Goal: Task Accomplishment & Management: Use online tool/utility

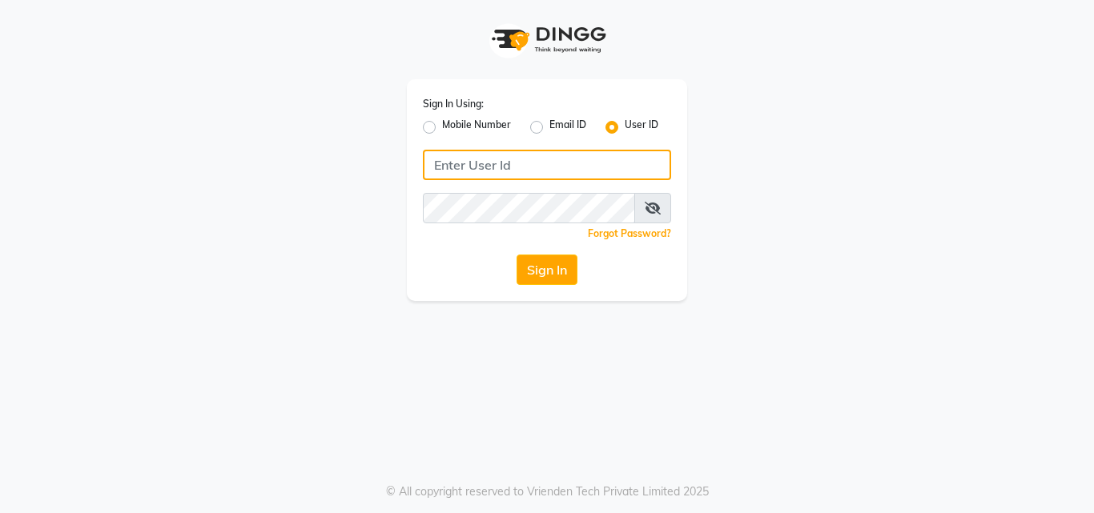
click at [548, 155] on input "Username" at bounding box center [547, 165] width 248 height 30
click at [490, 159] on input "TON" at bounding box center [547, 165] width 248 height 30
type input "TONY&GUYB"
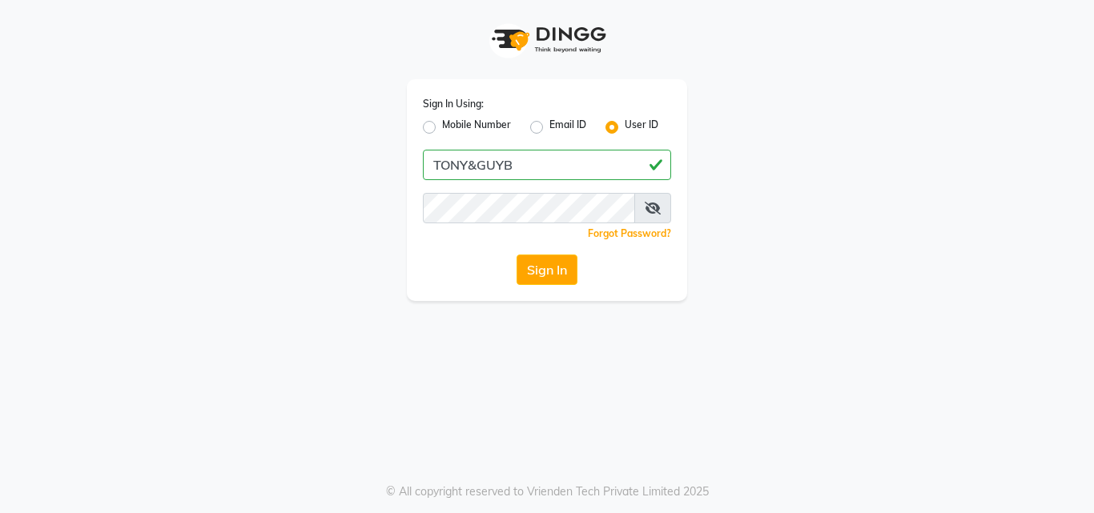
click at [652, 203] on icon at bounding box center [652, 208] width 16 height 13
click at [504, 223] on div "Sign In Using: Mobile Number Email ID User ID TONY&GUYB Remember me Forgot Pass…" at bounding box center [547, 190] width 280 height 222
click at [528, 271] on button "Sign In" at bounding box center [546, 270] width 61 height 30
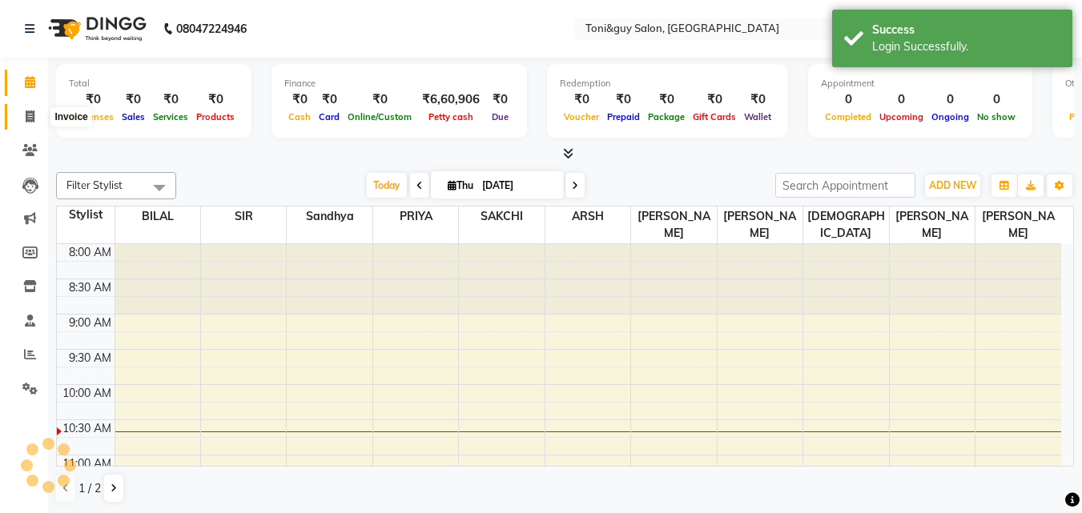
click at [27, 114] on icon at bounding box center [30, 116] width 9 height 12
select select "service"
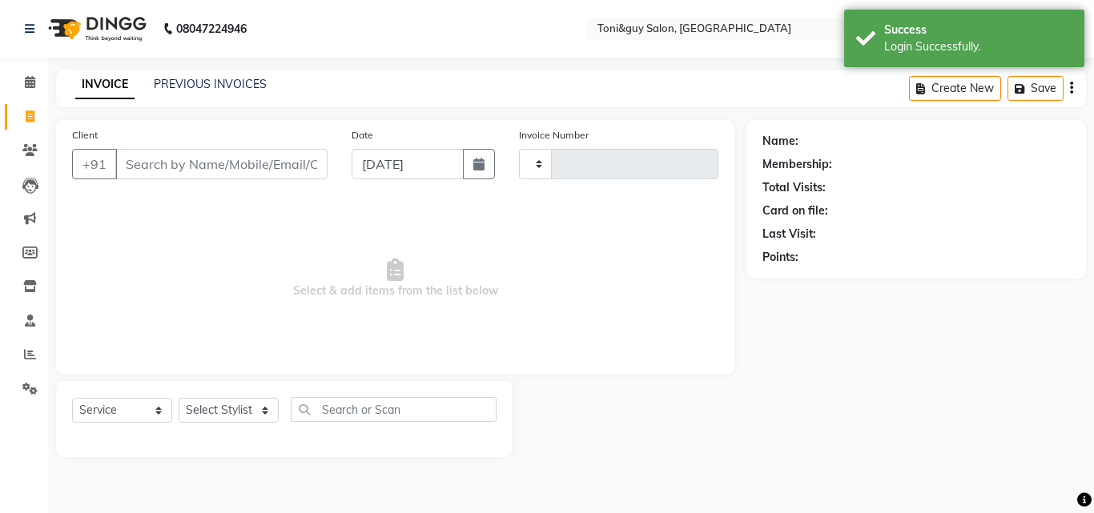
click at [139, 167] on input "Client" at bounding box center [221, 164] width 212 height 30
select select "6593"
type input "1547"
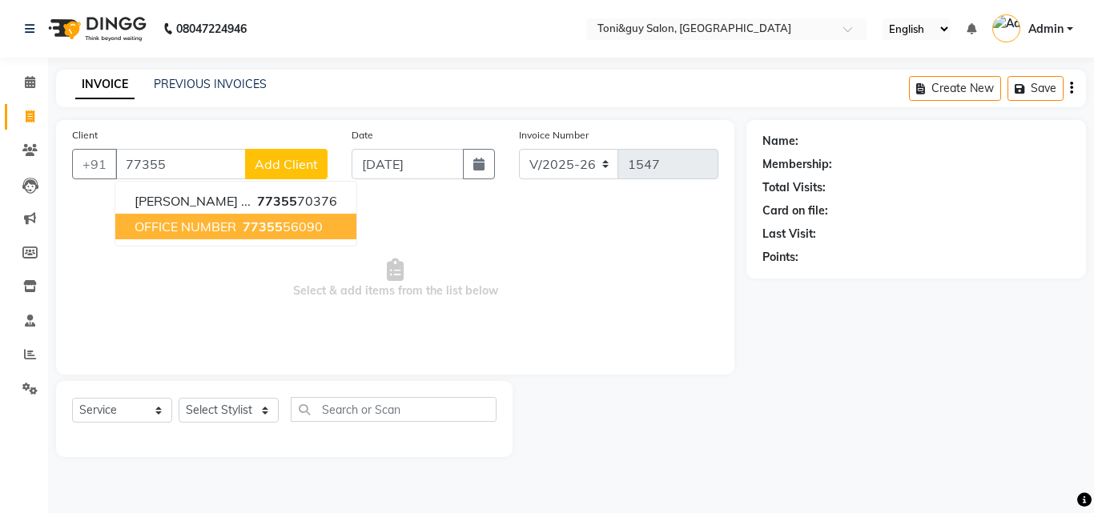
click at [159, 221] on span "OFFICE NUMBER" at bounding box center [185, 227] width 102 height 16
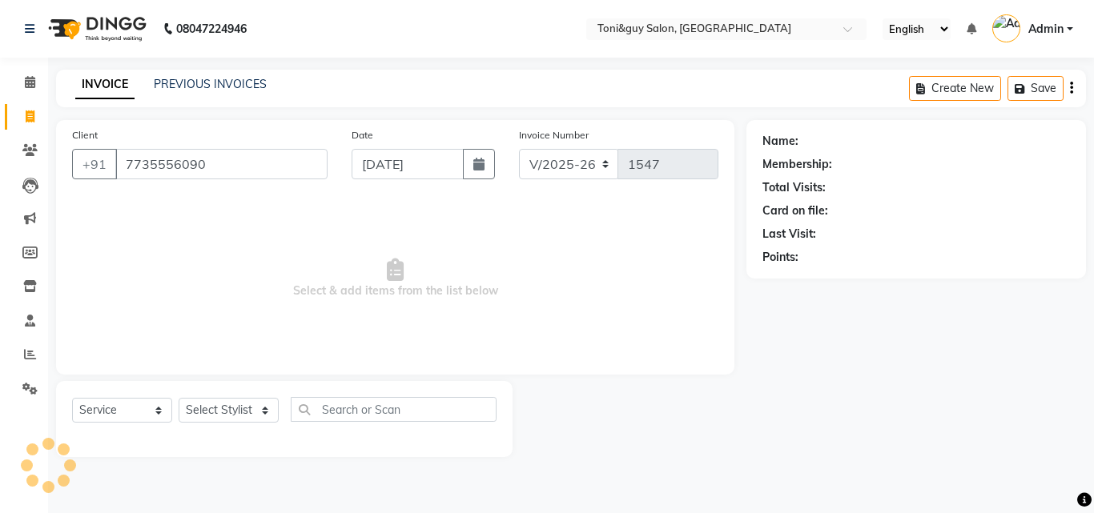
type input "7735556090"
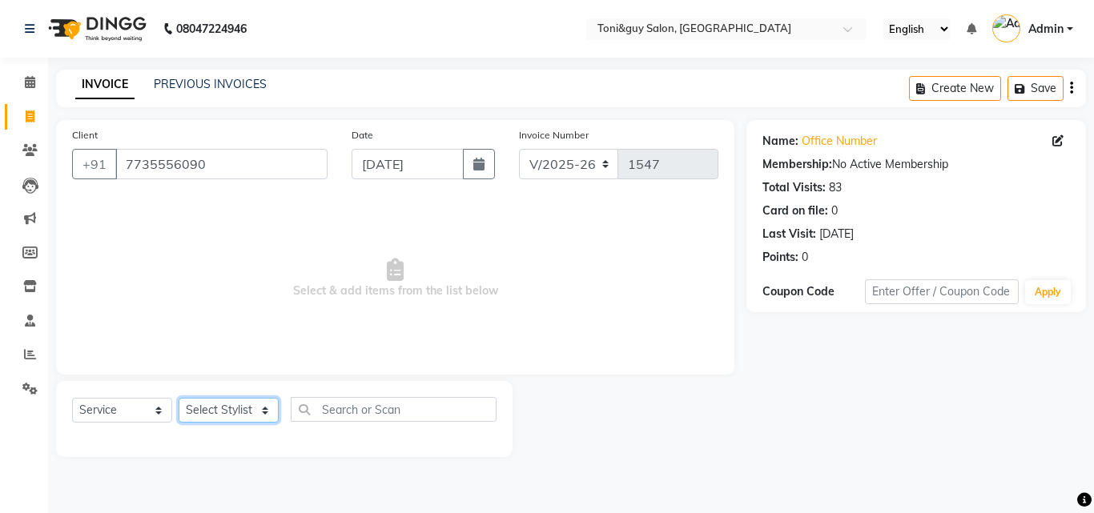
click at [243, 411] on select "Select Stylist ABISHEK ARSH [PERSON_NAME] [PERSON_NAME] PRIYA SAKCHI sandhya [P…" at bounding box center [229, 410] width 100 height 25
select select "52286"
click at [179, 398] on select "Select Stylist ABISHEK ARSH [PERSON_NAME] [PERSON_NAME] PRIYA SAKCHI sandhya [P…" at bounding box center [229, 410] width 100 height 25
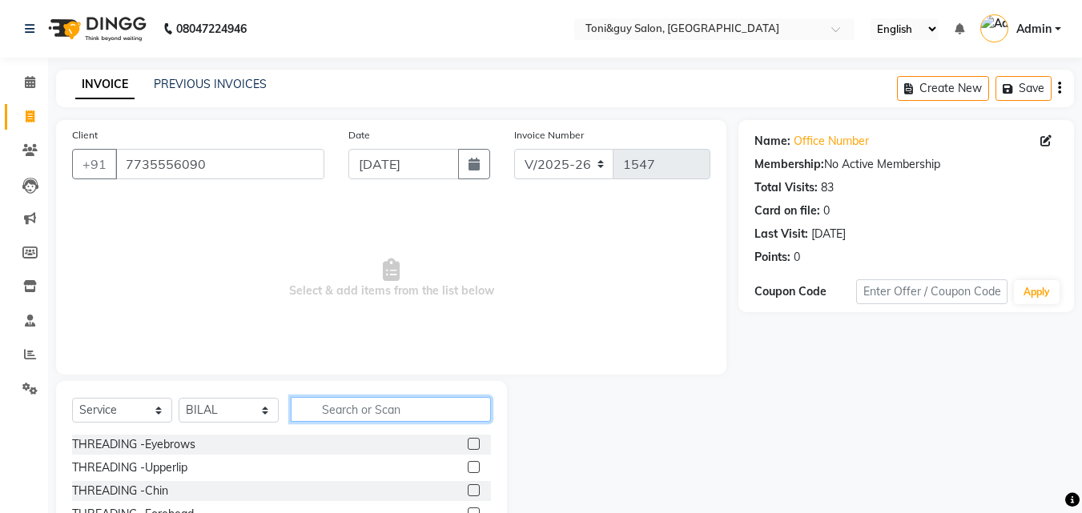
click at [375, 408] on input "text" at bounding box center [391, 409] width 200 height 25
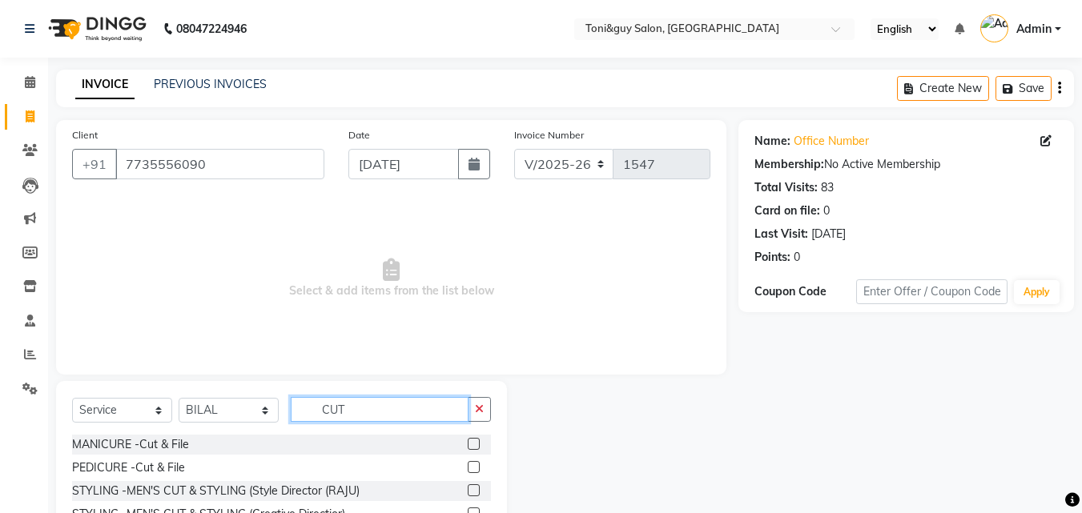
scroll to position [128, 0]
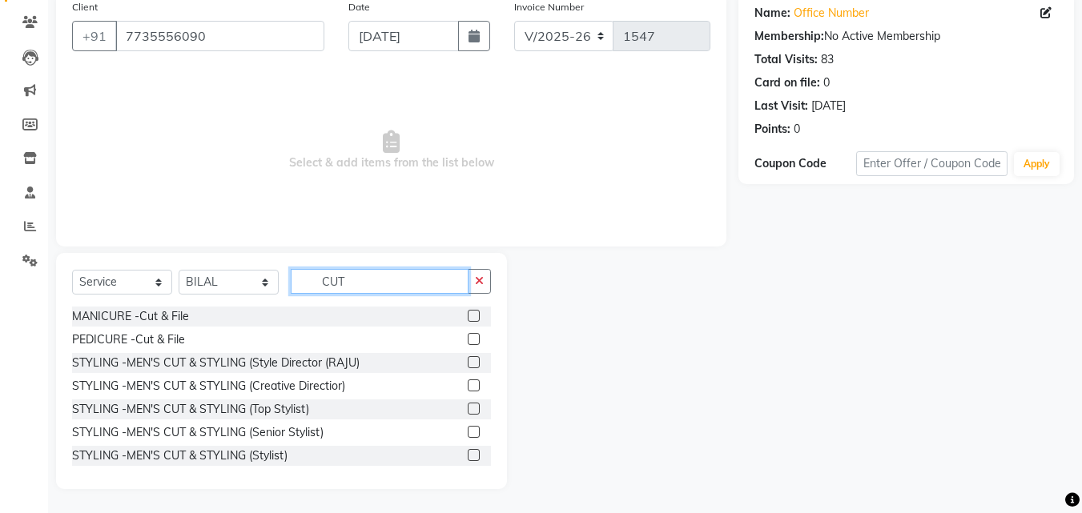
type input "CUT"
click at [468, 406] on label at bounding box center [474, 409] width 12 height 12
click at [468, 406] on input "checkbox" at bounding box center [473, 409] width 10 height 10
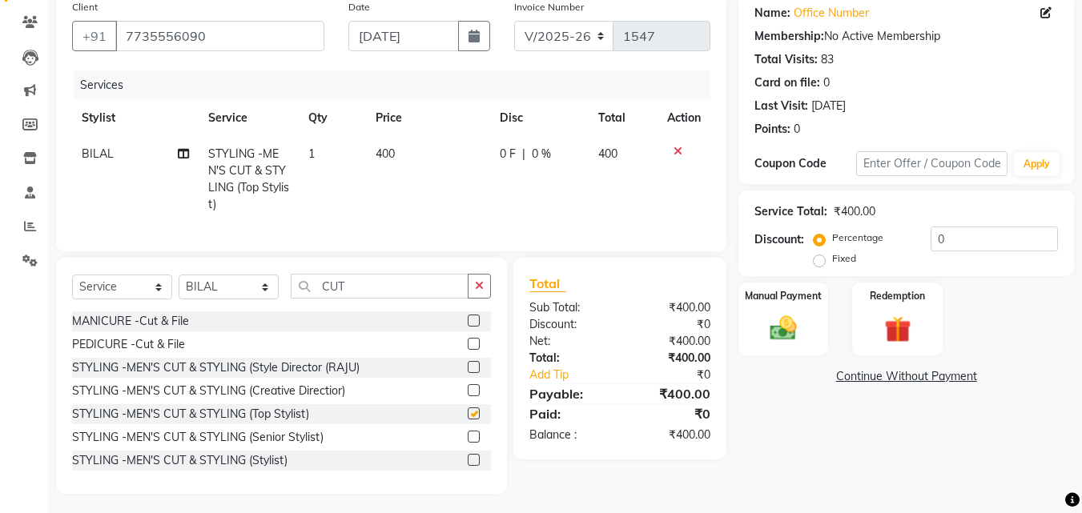
checkbox input "false"
click at [540, 156] on span "0 %" at bounding box center [541, 154] width 19 height 17
select select "52286"
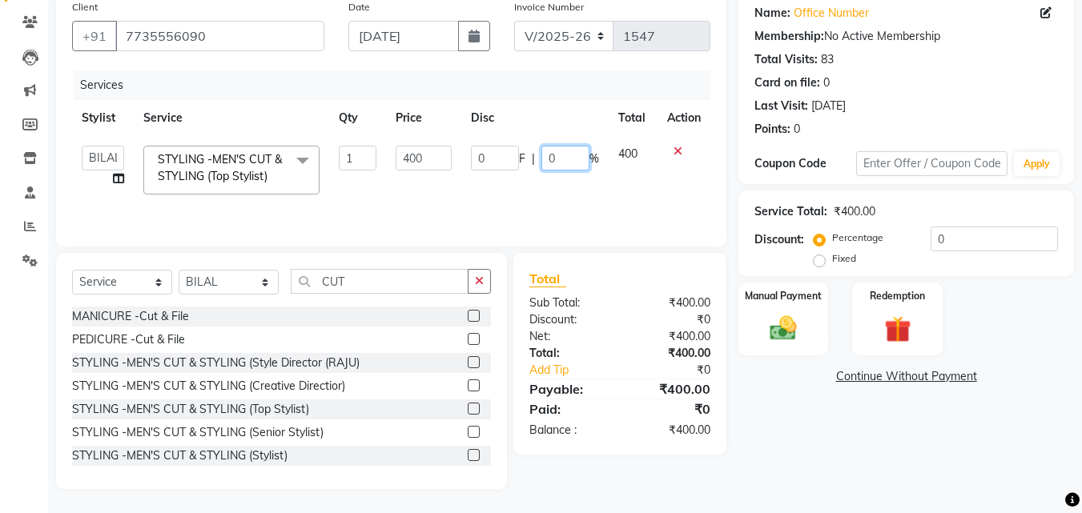
click at [564, 160] on input "0" at bounding box center [565, 158] width 48 height 25
type input "50"
click at [625, 157] on td "400" at bounding box center [632, 170] width 49 height 68
select select "52286"
click at [779, 316] on img at bounding box center [783, 328] width 45 height 32
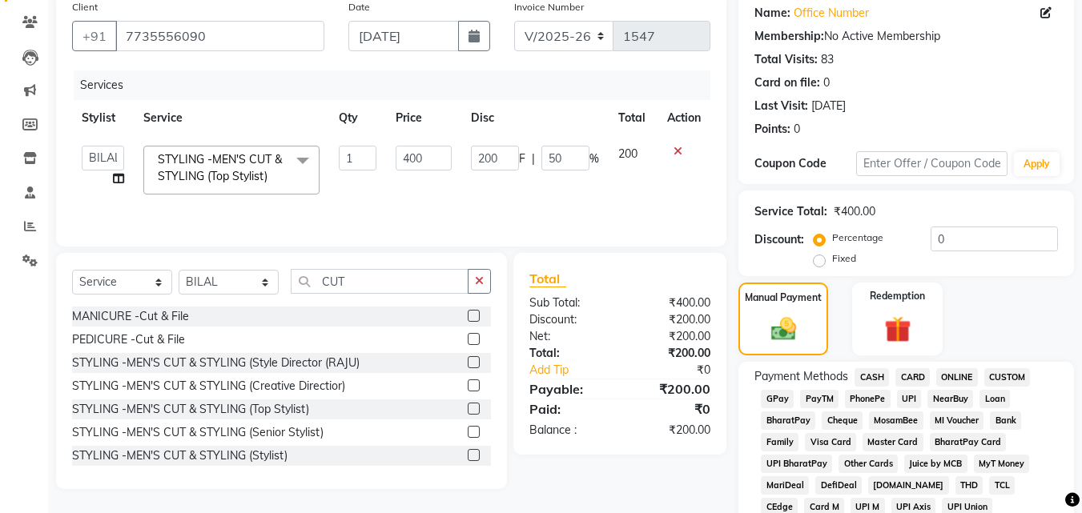
click at [872, 375] on span "CASH" at bounding box center [871, 377] width 34 height 18
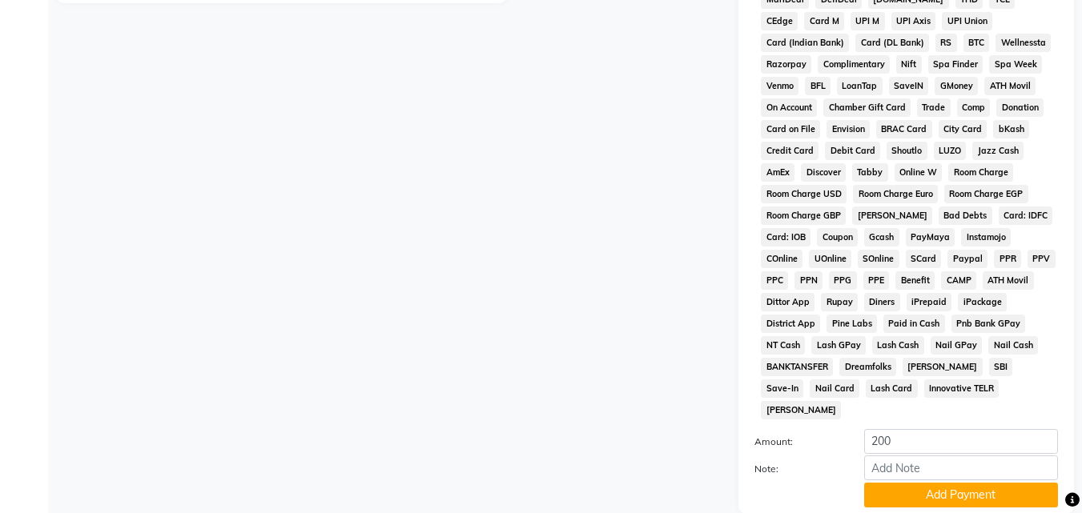
scroll to position [641, 0]
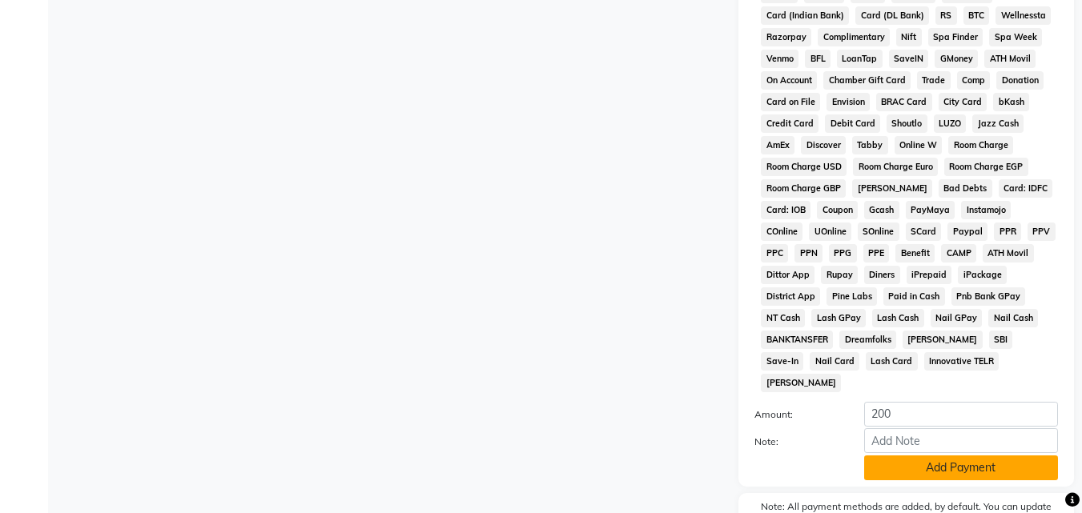
click at [1026, 456] on button "Add Payment" at bounding box center [961, 468] width 194 height 25
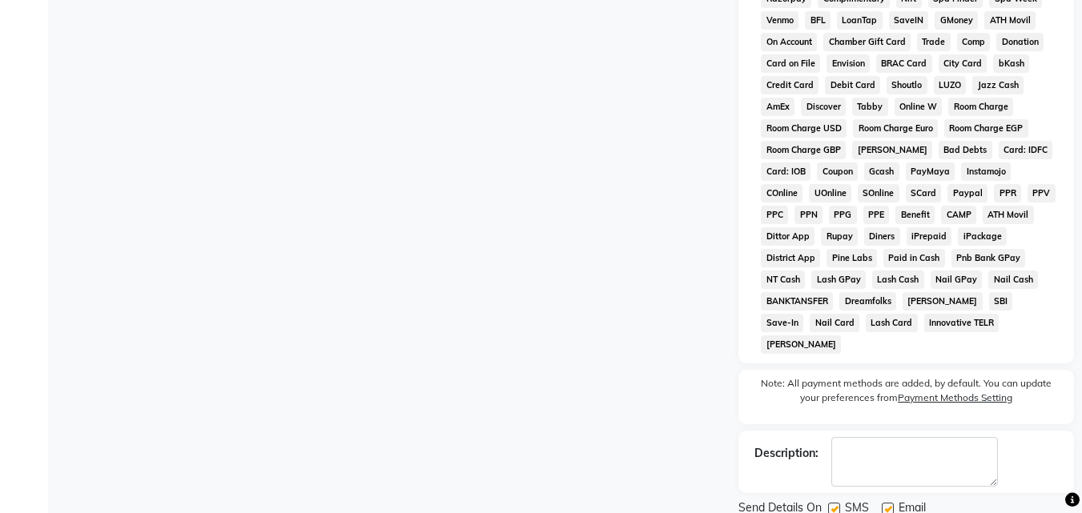
scroll to position [705, 0]
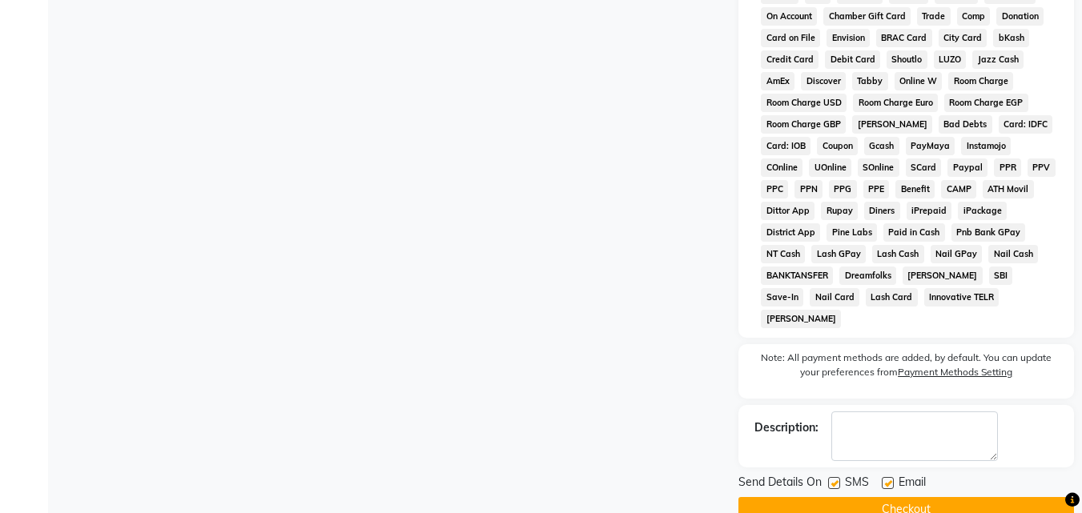
click at [1038, 497] on button "Checkout" at bounding box center [905, 509] width 335 height 25
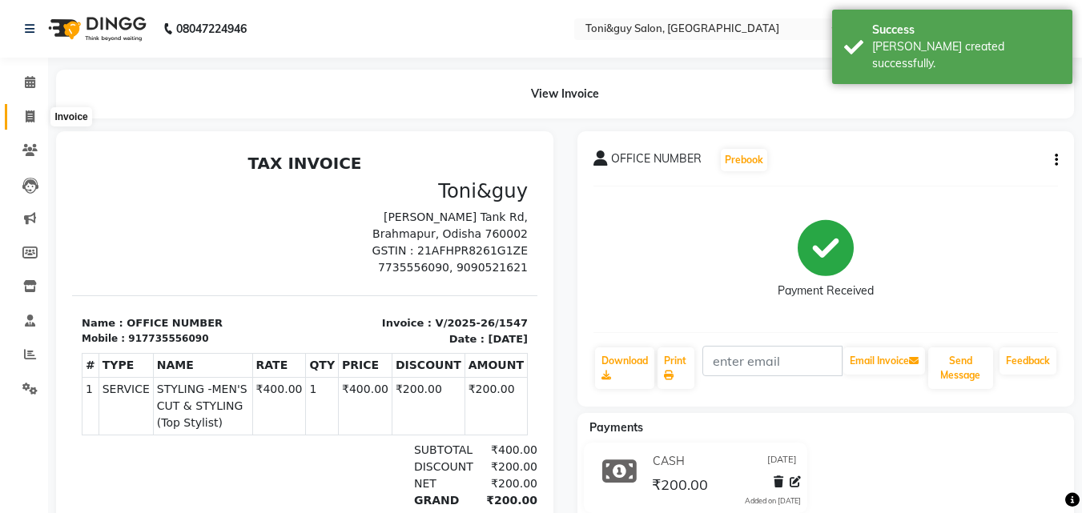
click at [28, 117] on icon at bounding box center [30, 116] width 9 height 12
select select "service"
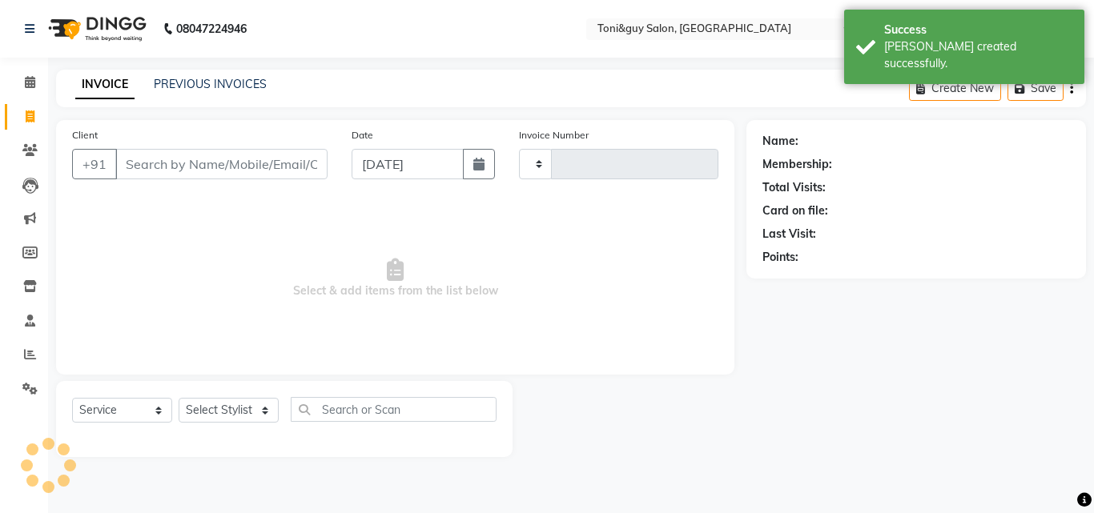
type input "1548"
select select "6593"
